Goal: Obtain resource: Download file/media

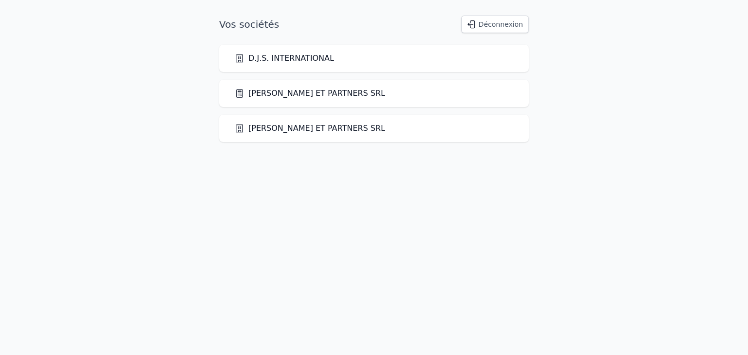
drag, startPoint x: 259, startPoint y: 94, endPoint x: 263, endPoint y: 91, distance: 5.2
click at [259, 94] on link "[PERSON_NAME] ET PARTNERS SRL" at bounding box center [310, 94] width 150 height 12
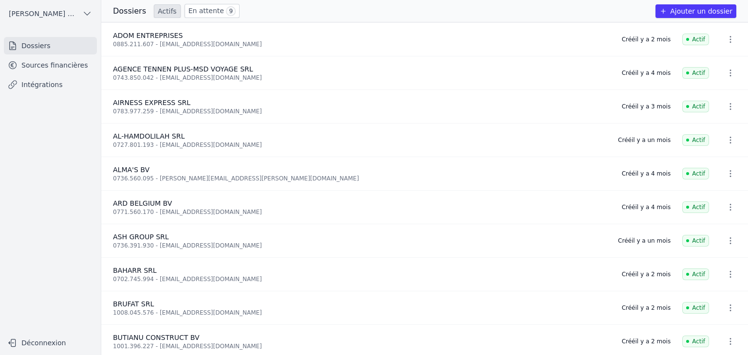
click at [62, 69] on link "Sources financières" at bounding box center [50, 65] width 93 height 18
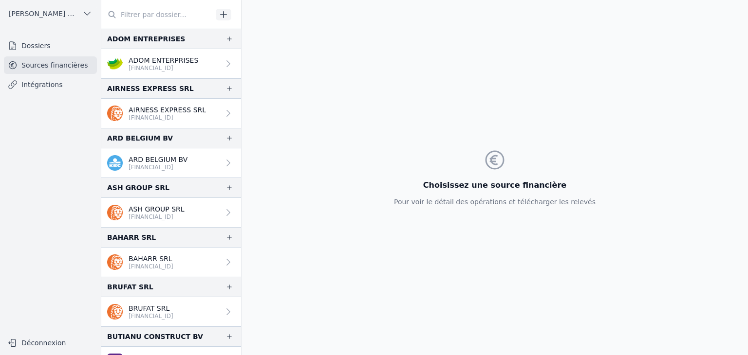
click at [167, 68] on p "[FINANCIAL_ID]" at bounding box center [164, 68] width 70 height 8
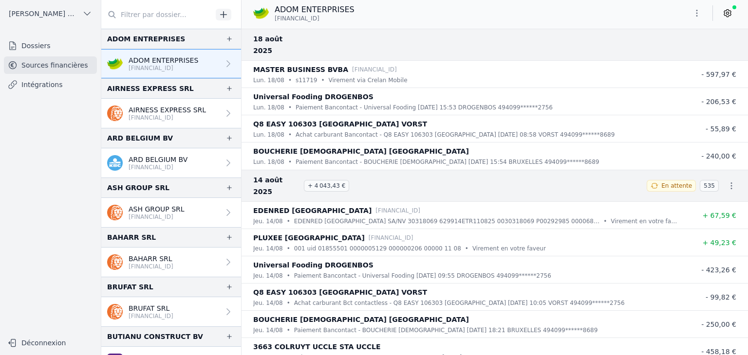
click at [697, 14] on icon "button" at bounding box center [697, 13] width 10 height 10
click at [673, 55] on button "Exporter" at bounding box center [673, 52] width 70 height 18
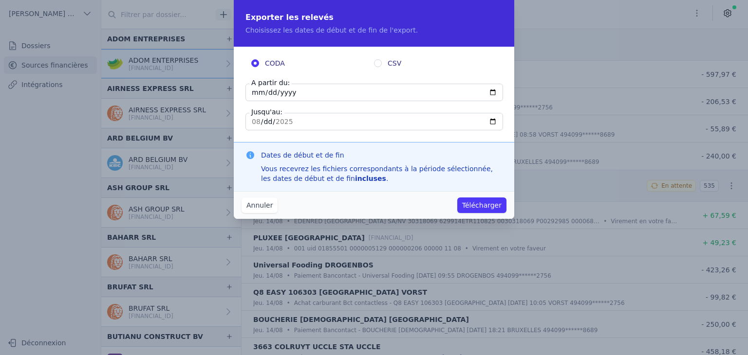
click at [258, 91] on input "[DATE]" at bounding box center [374, 93] width 258 height 18
type input "[DATE]"
click at [250, 205] on button "Annuler" at bounding box center [259, 206] width 36 height 16
